Goal: Task Accomplishment & Management: Manage account settings

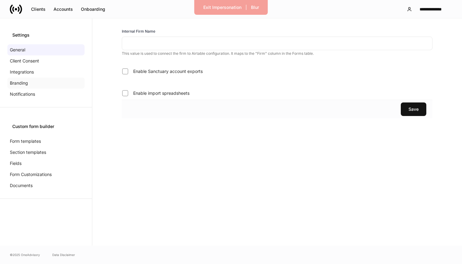
click at [25, 80] on p "Branding" at bounding box center [19, 83] width 18 height 6
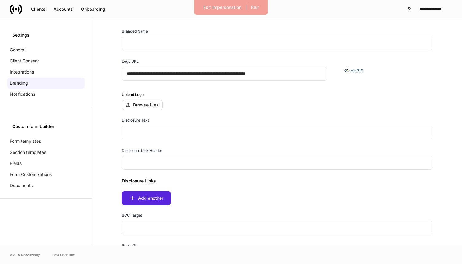
click at [154, 45] on input "text" at bounding box center [277, 44] width 310 height 14
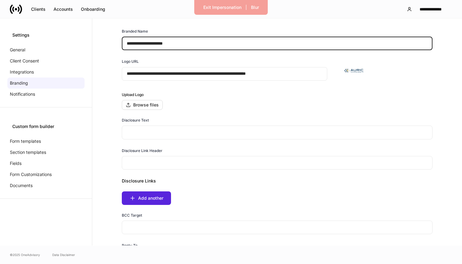
type input "**********"
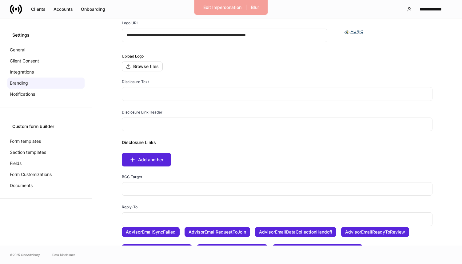
scroll to position [109, 0]
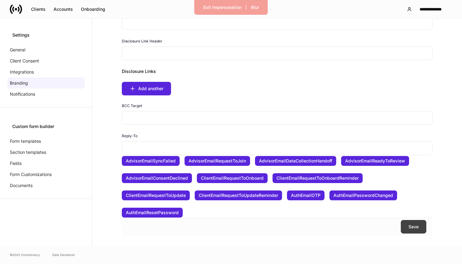
click at [412, 228] on div "Save" at bounding box center [413, 226] width 10 height 6
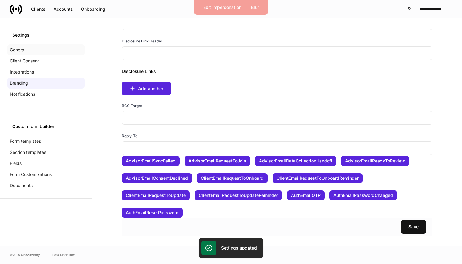
click at [34, 47] on div "General" at bounding box center [45, 49] width 77 height 11
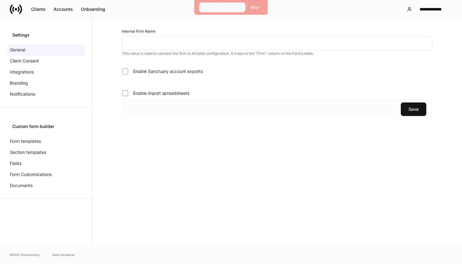
click at [213, 4] on button "Exit Impersonation" at bounding box center [222, 7] width 46 height 10
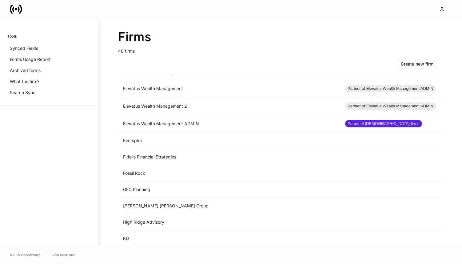
scroll to position [377, 0]
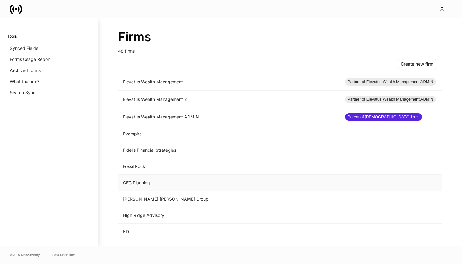
click at [152, 188] on td "GFC Planning" at bounding box center [229, 183] width 222 height 16
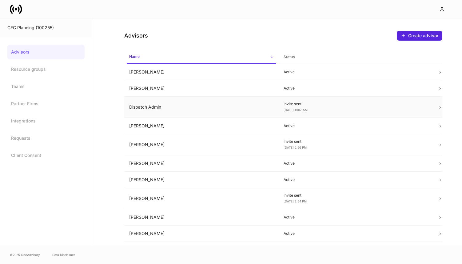
click at [163, 108] on td "Dispatch Admin" at bounding box center [201, 107] width 154 height 21
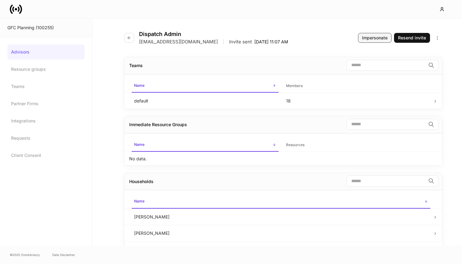
click at [384, 38] on div "Impersonate" at bounding box center [375, 38] width 26 height 6
